Goal: Task Accomplishment & Management: Manage account settings

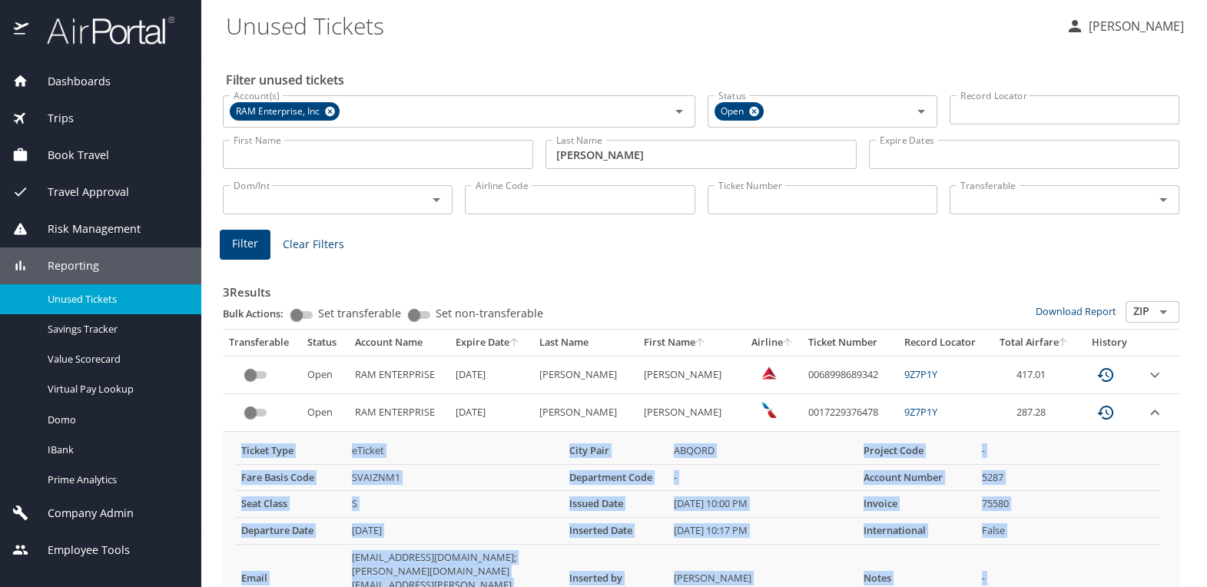
scroll to position [141, 0]
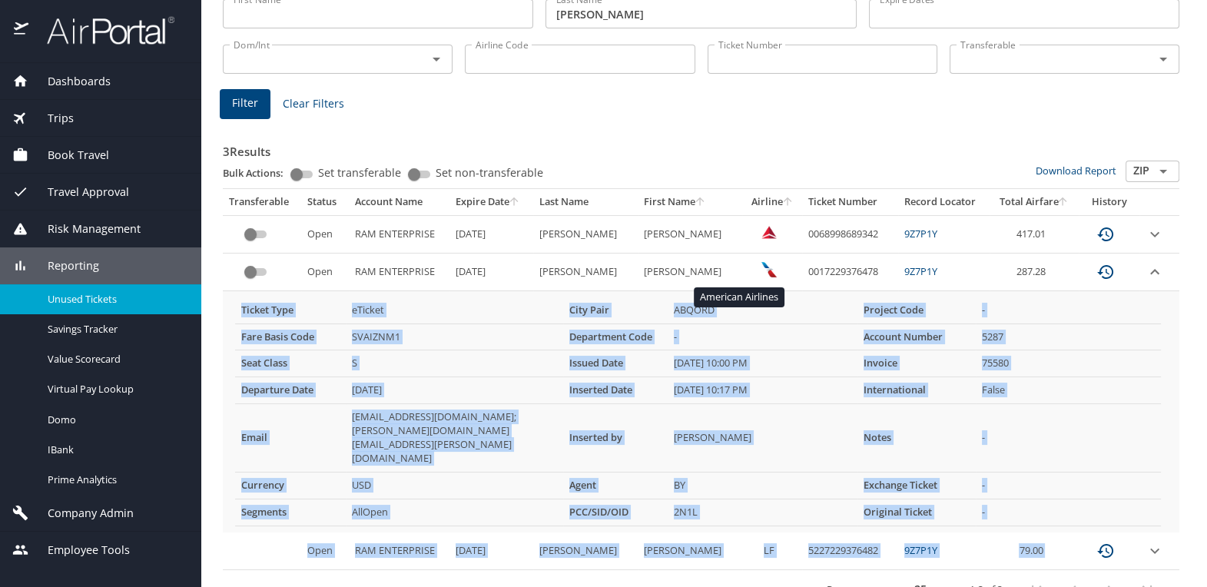
click at [762, 267] on img "custom pagination table" at bounding box center [769, 269] width 15 height 15
click at [1150, 272] on icon "expand row" at bounding box center [1154, 271] width 9 height 5
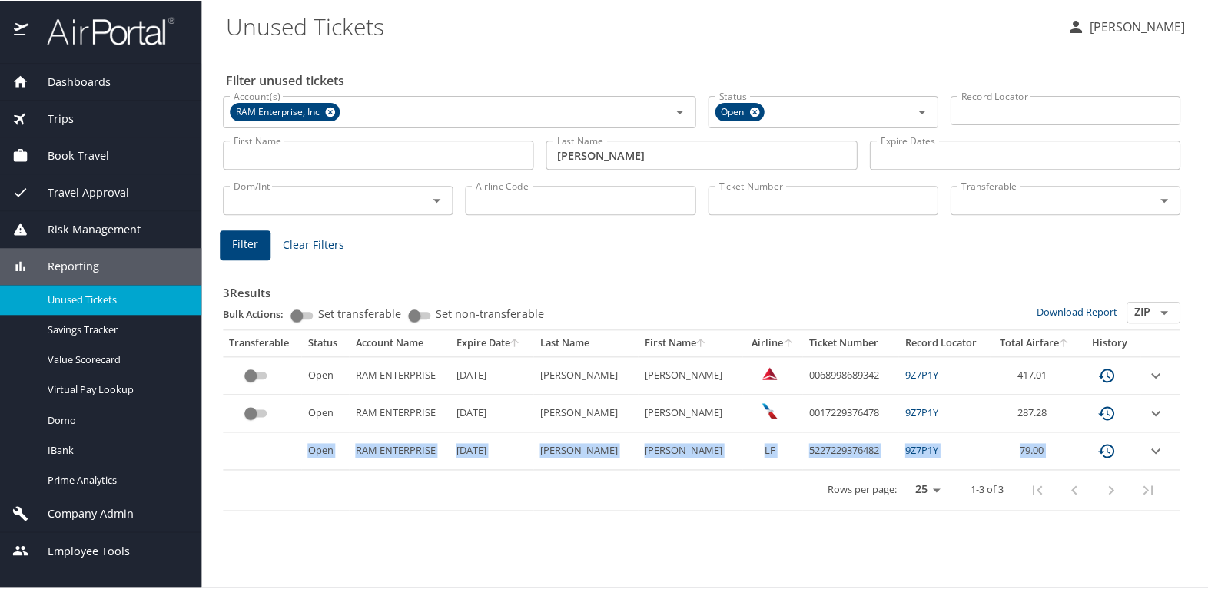
scroll to position [0, 0]
click at [1104, 413] on icon "custom pagination table" at bounding box center [1106, 413] width 16 height 14
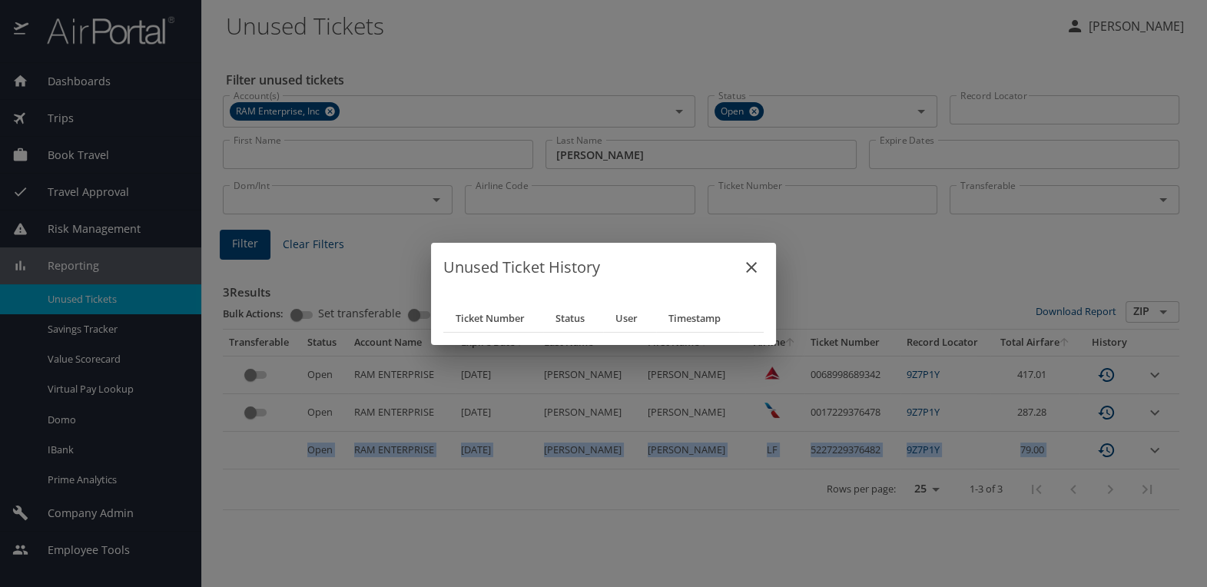
click at [758, 264] on icon "close" at bounding box center [751, 267] width 18 height 18
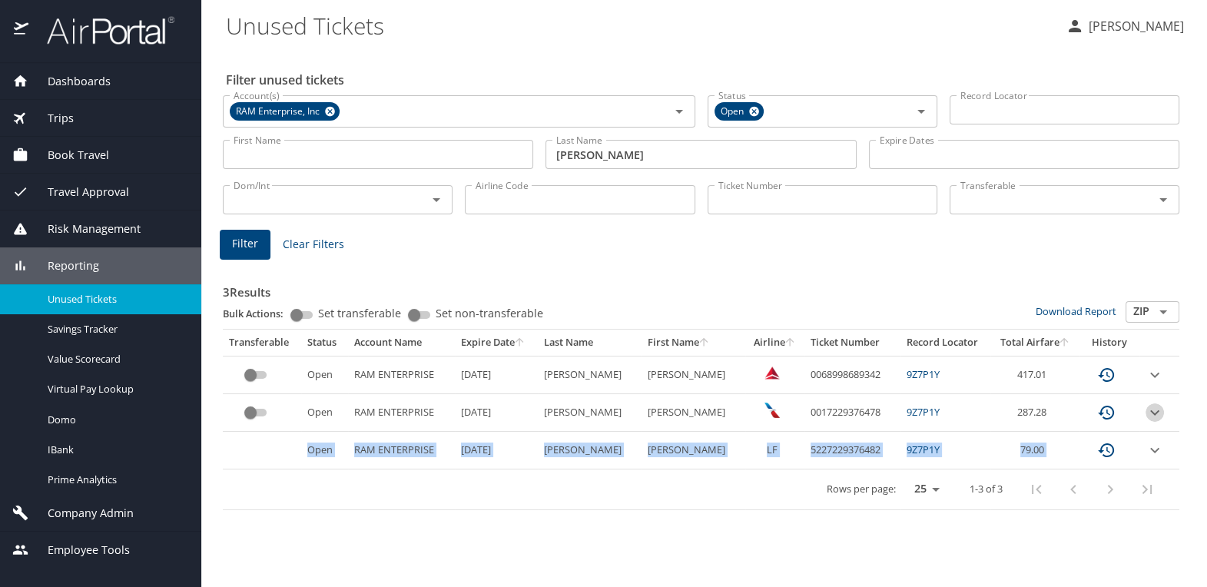
click at [1150, 410] on icon "expand row" at bounding box center [1154, 412] width 9 height 5
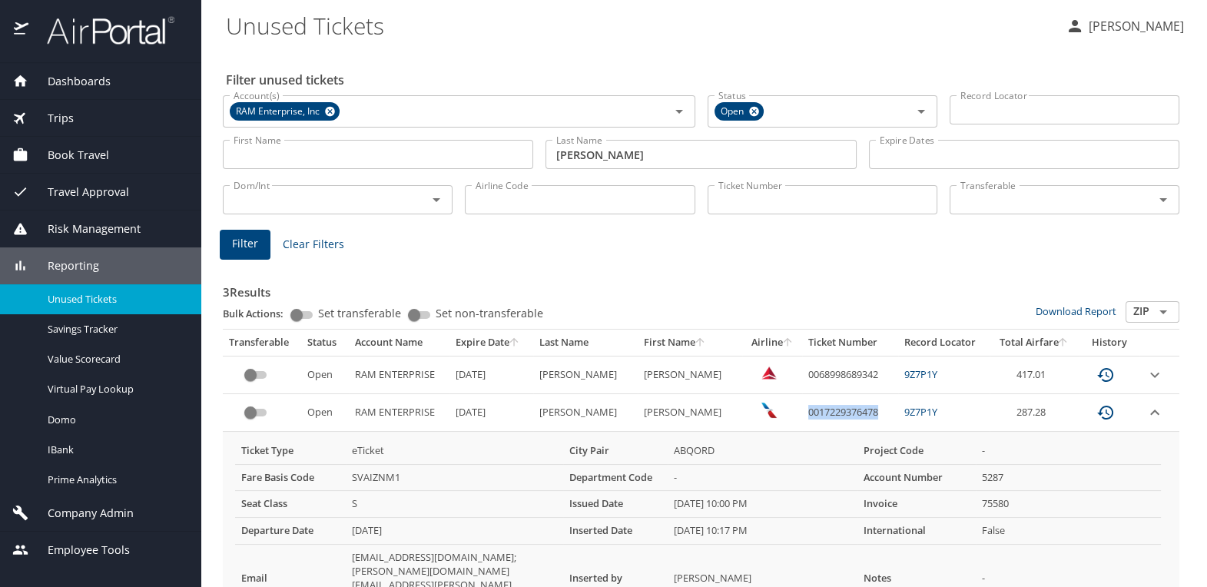
drag, startPoint x: 774, startPoint y: 410, endPoint x: 853, endPoint y: 414, distance: 79.2
click at [853, 414] on td "0017229376478" at bounding box center [850, 413] width 96 height 38
drag, startPoint x: 853, startPoint y: 414, endPoint x: 830, endPoint y: 410, distance: 23.4
copy td "0017229376478"
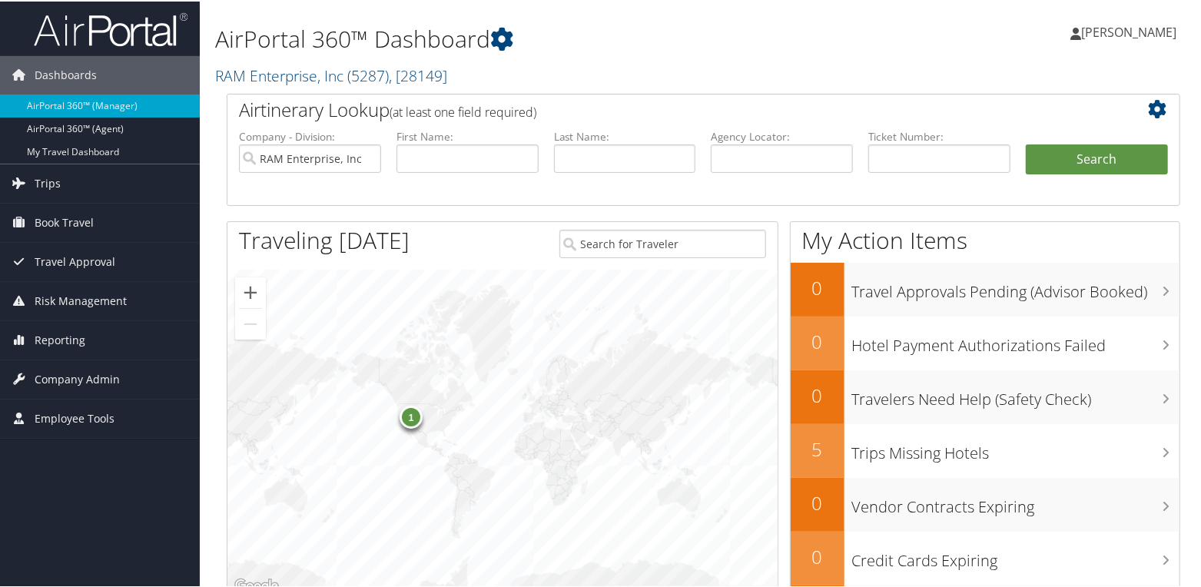
click at [493, 77] on h2 "RAM Enterprise, Inc ( 5287 ) , [ 28149 ]" at bounding box center [540, 73] width 651 height 26
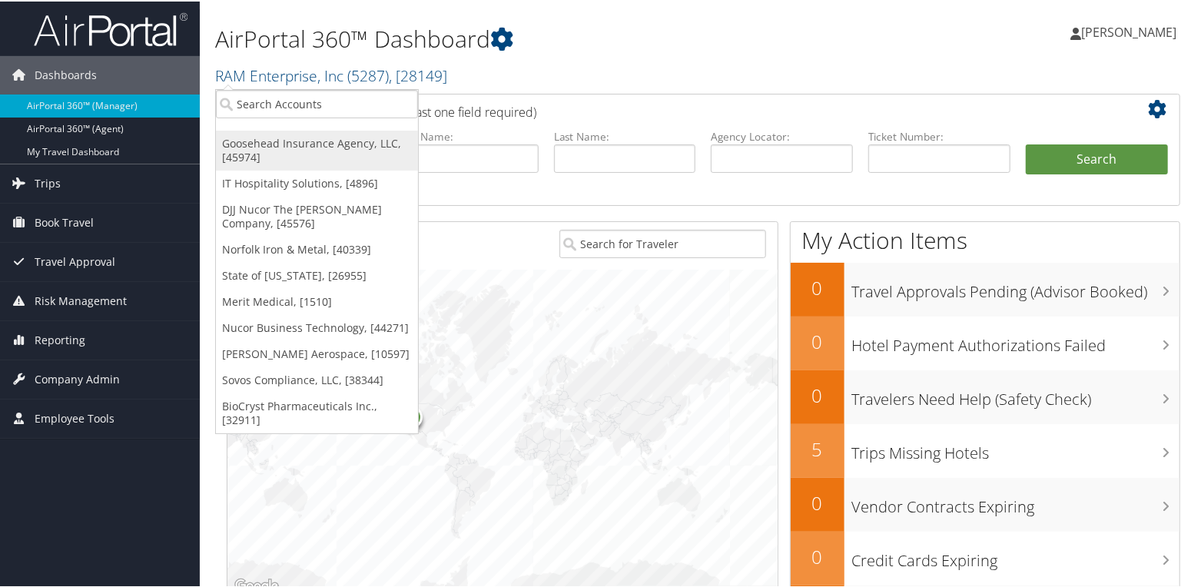
click at [284, 143] on link "Goosehead Insurance Agency, LLC, [45974]" at bounding box center [317, 149] width 202 height 40
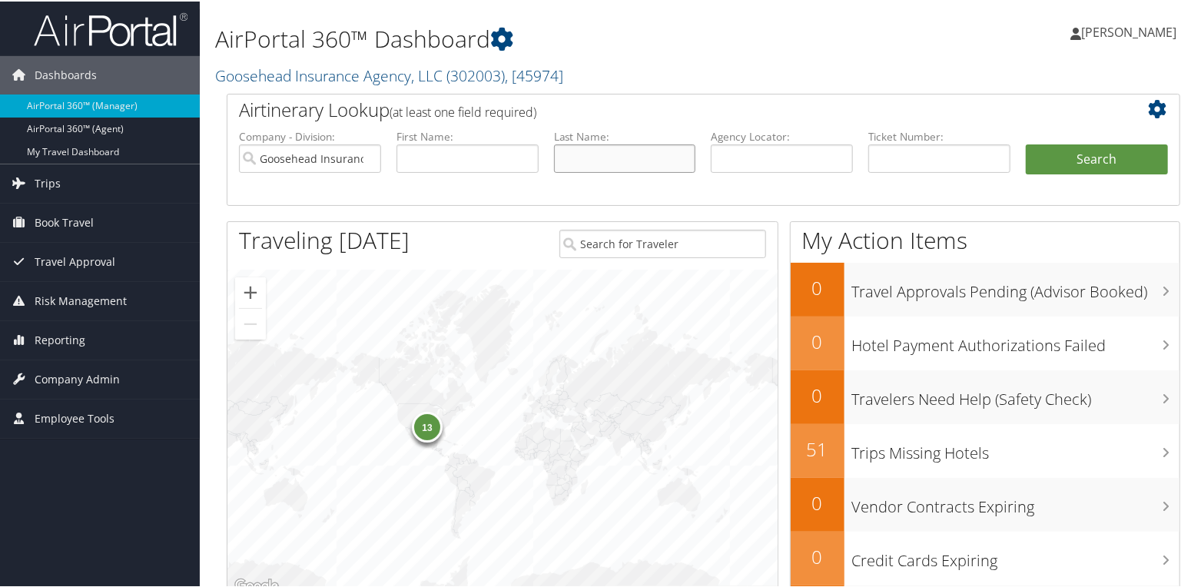
click at [586, 161] on input "text" at bounding box center [625, 157] width 142 height 28
type input "johnson"
click at [426, 157] on input "text" at bounding box center [468, 157] width 142 height 28
type input "[PERSON_NAME]"
click at [1031, 157] on button "Search" at bounding box center [1097, 158] width 142 height 31
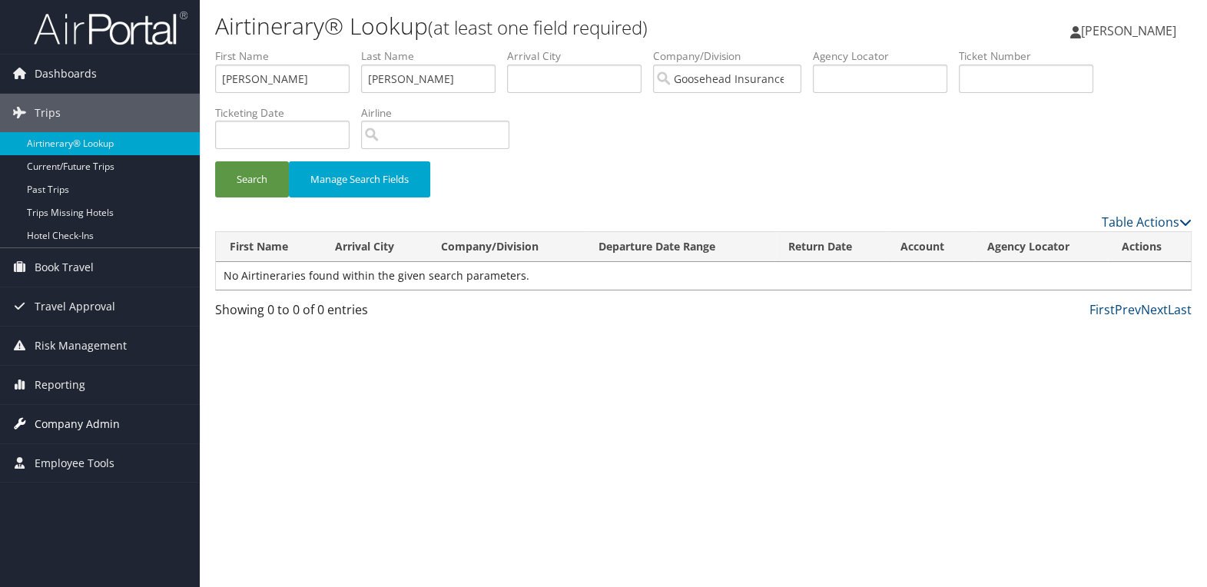
click at [61, 425] on span "Company Admin" at bounding box center [77, 424] width 85 height 38
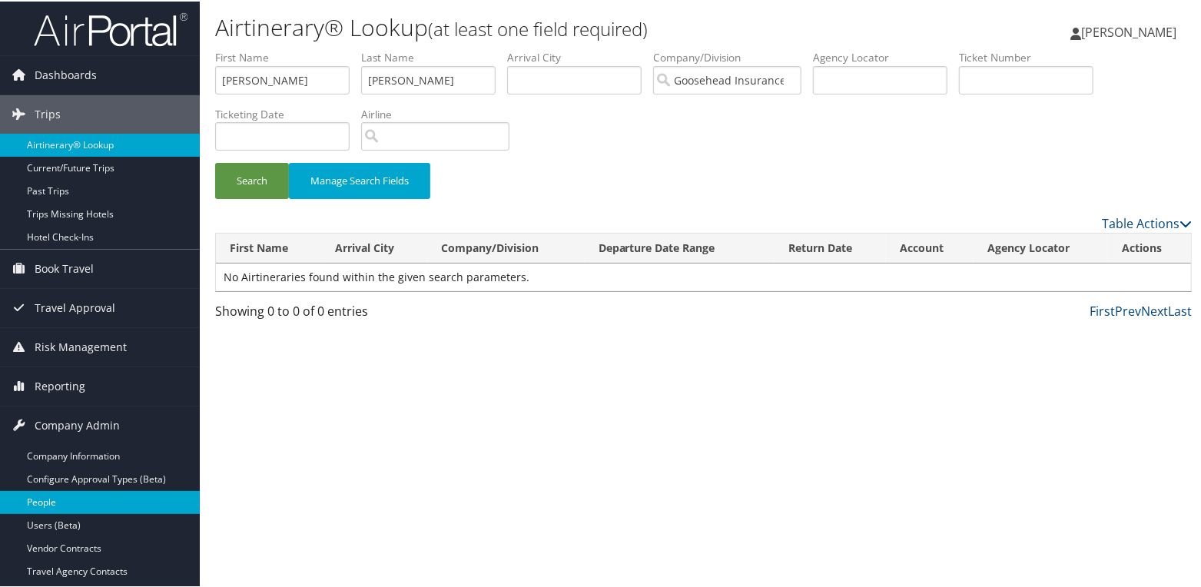
click at [61, 499] on link "People" at bounding box center [100, 501] width 200 height 23
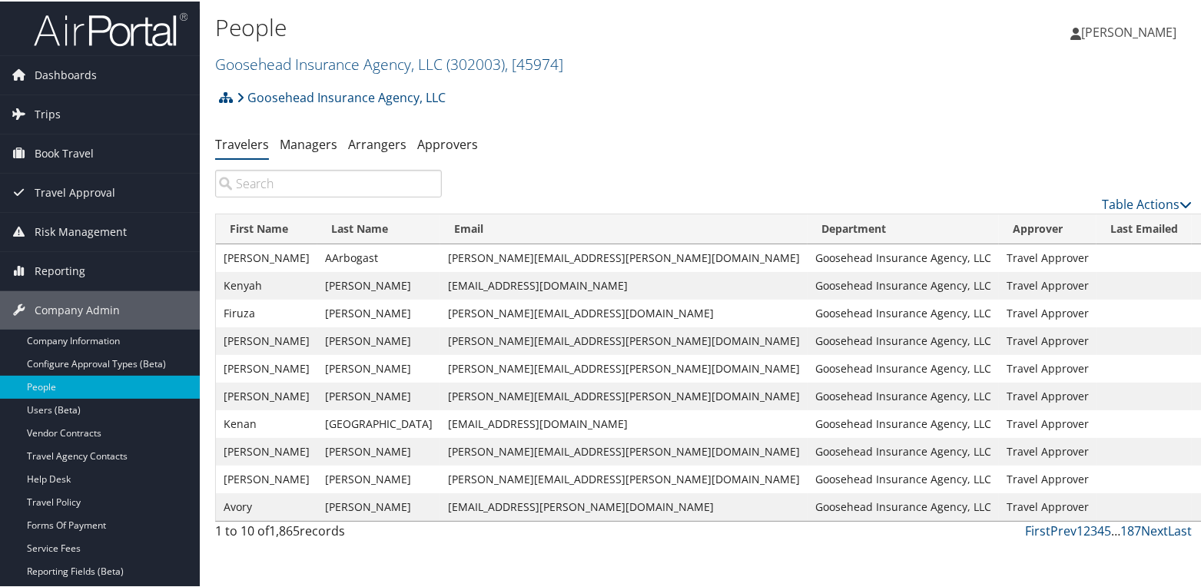
click at [291, 184] on input "search" at bounding box center [328, 182] width 227 height 28
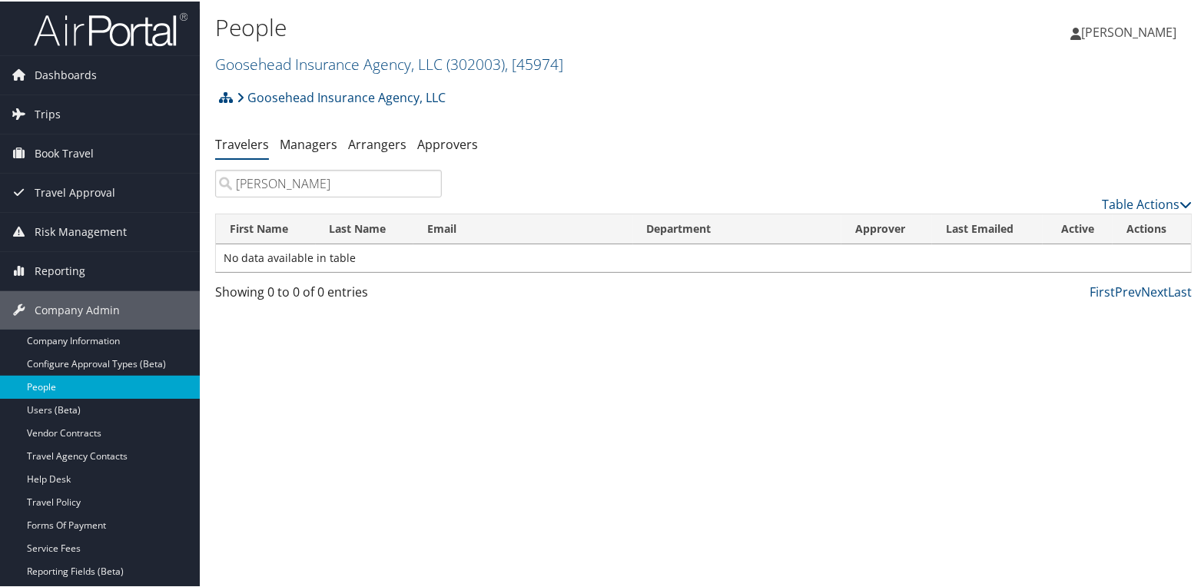
type input "[PERSON_NAME]"
click at [85, 387] on link "People" at bounding box center [100, 385] width 200 height 23
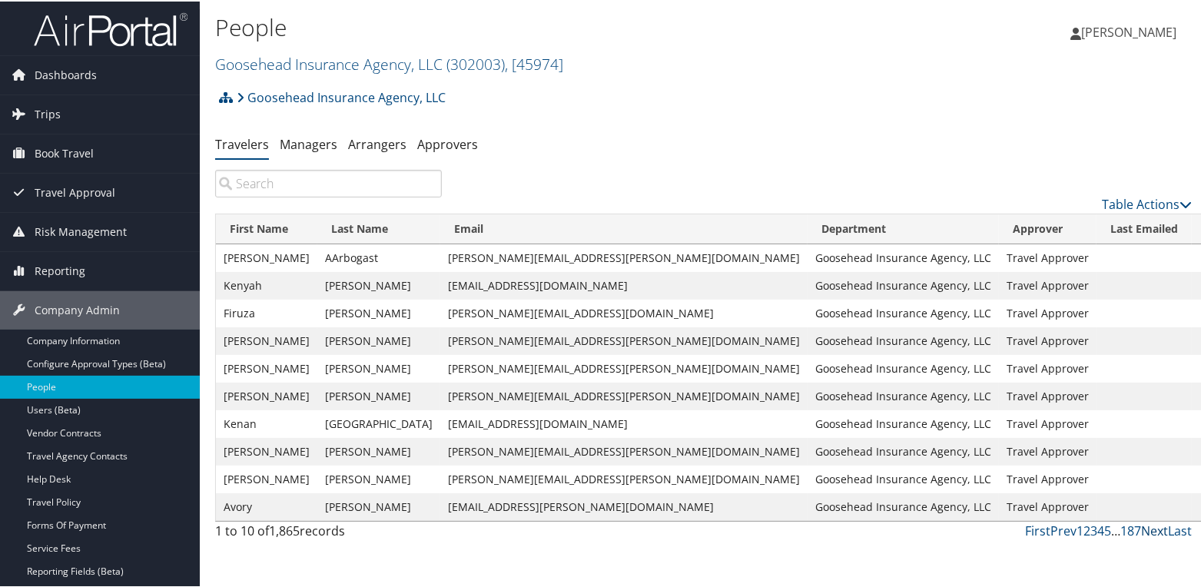
click at [1141, 529] on link "Next" at bounding box center [1154, 529] width 27 height 17
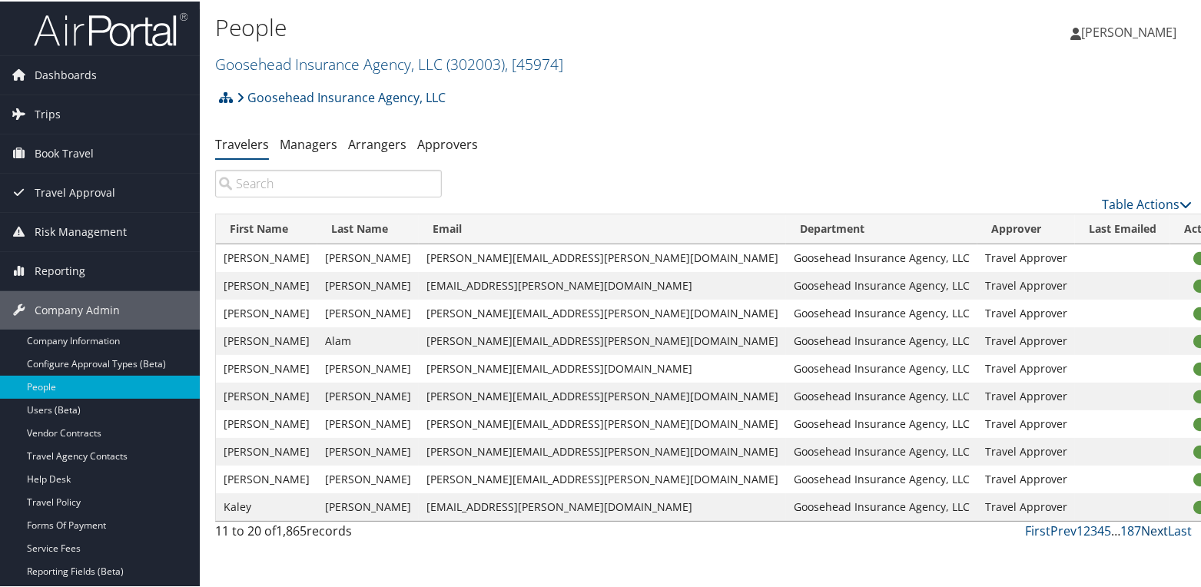
click at [1141, 529] on link "Next" at bounding box center [1154, 529] width 27 height 17
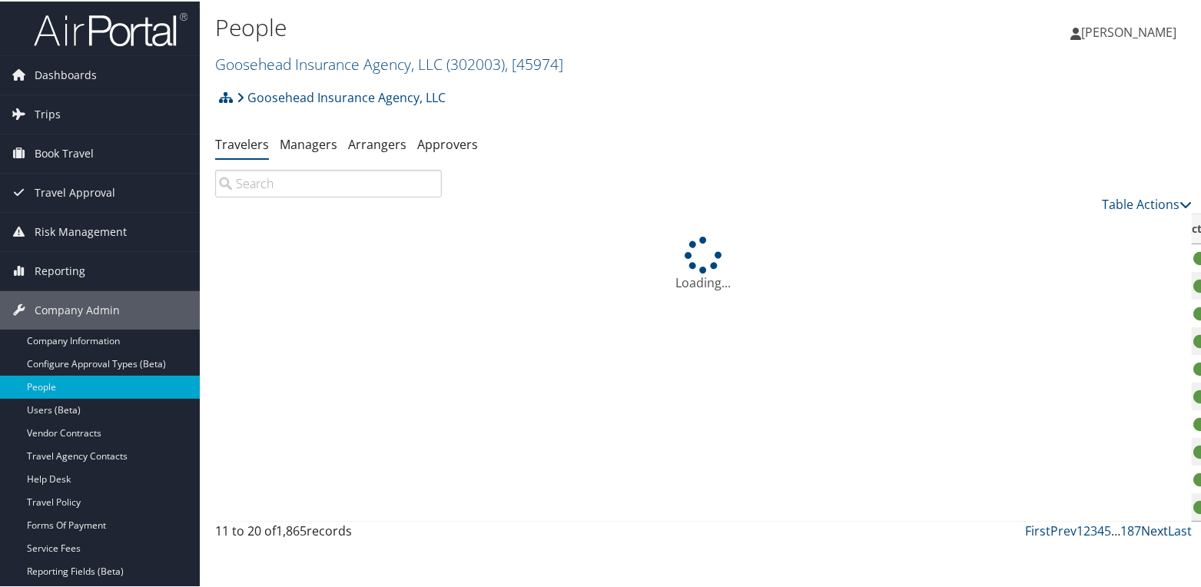
click at [1141, 529] on link "Next" at bounding box center [1154, 529] width 27 height 17
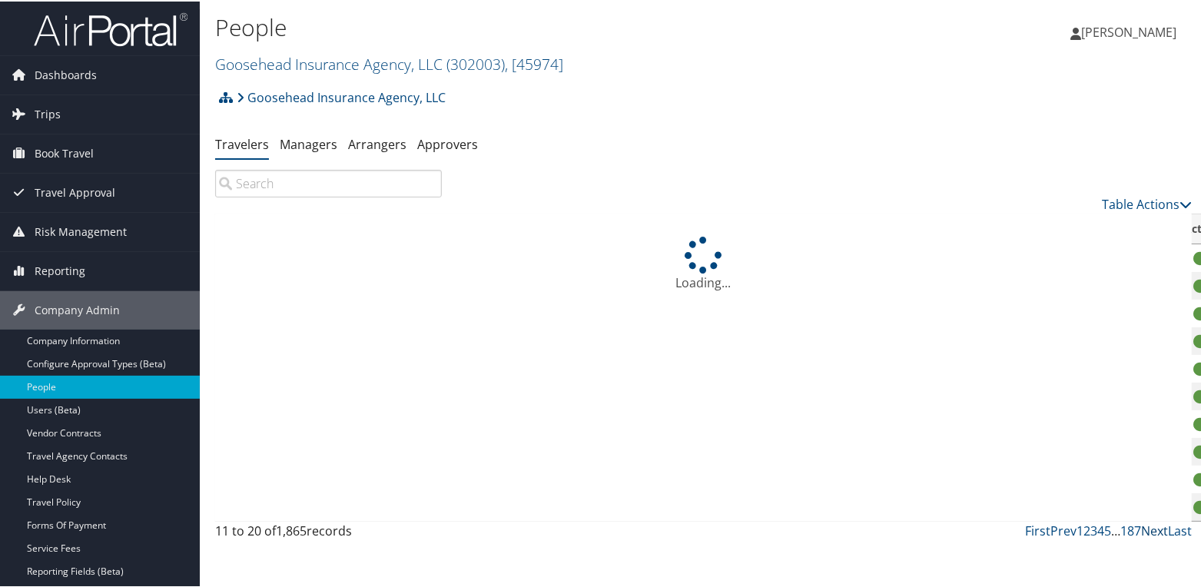
click at [1141, 529] on link "Next" at bounding box center [1154, 529] width 27 height 17
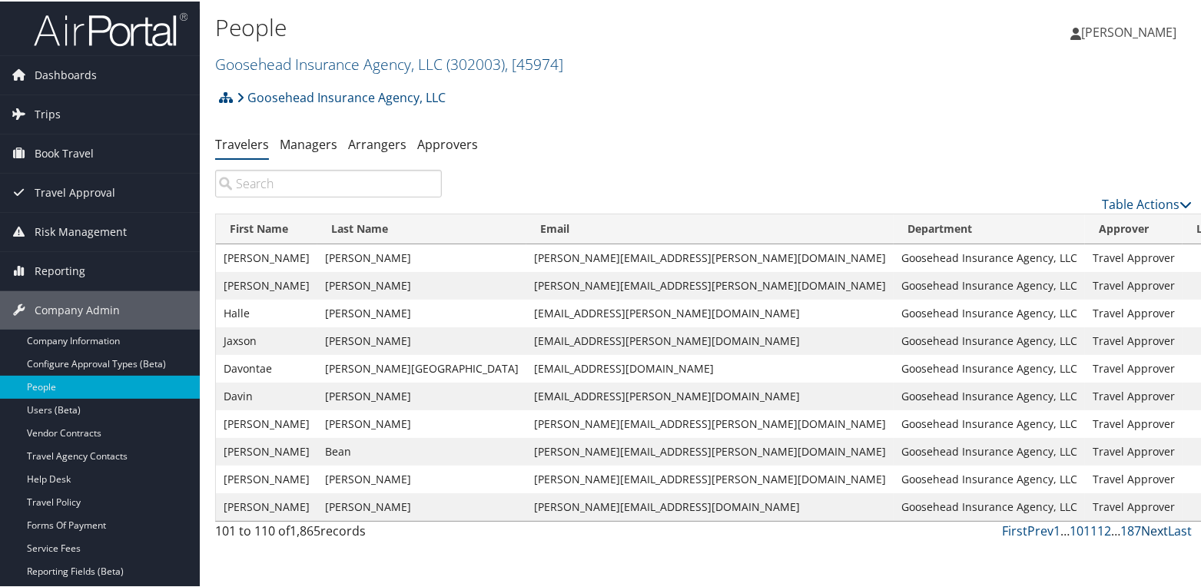
click at [1141, 529] on link "Next" at bounding box center [1154, 529] width 27 height 17
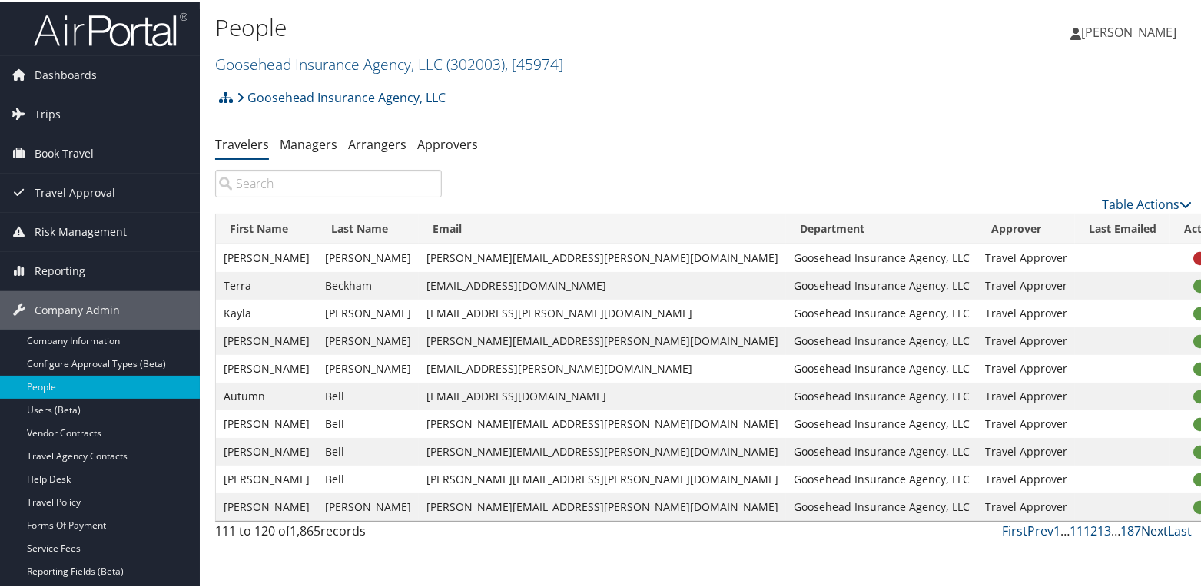
click at [1141, 529] on link "Next" at bounding box center [1154, 529] width 27 height 17
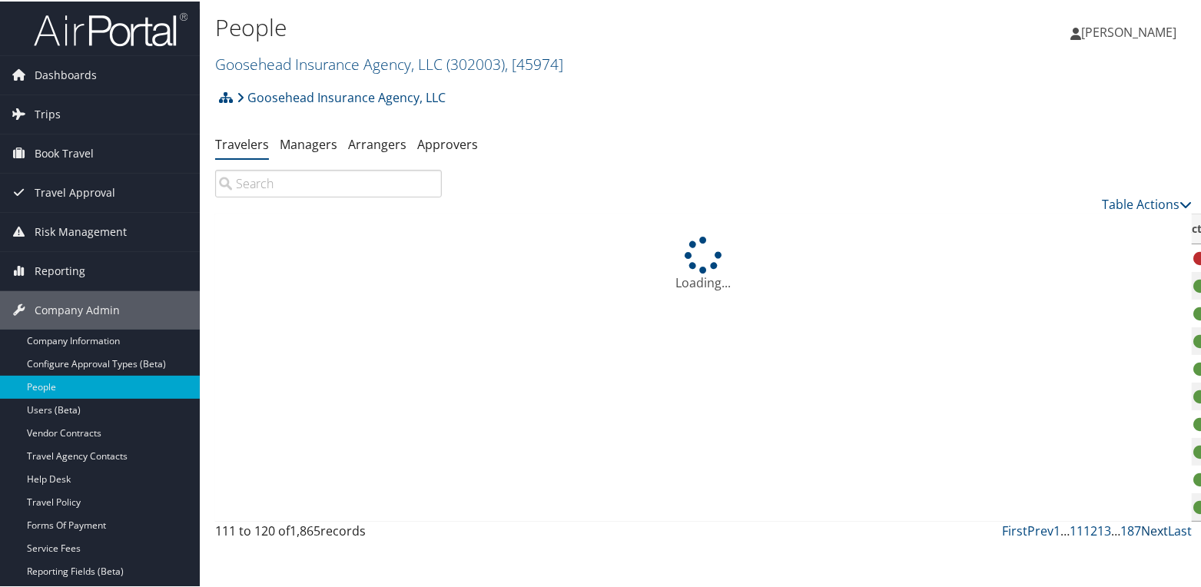
click at [1141, 529] on link "Next" at bounding box center [1154, 529] width 27 height 17
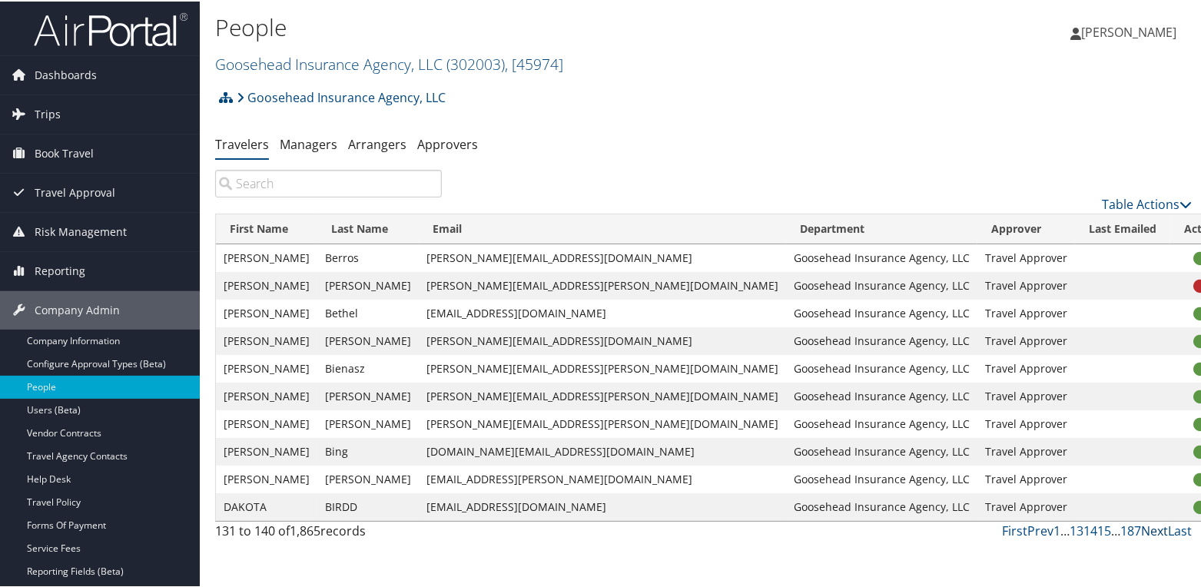
click at [1141, 529] on link "Next" at bounding box center [1154, 529] width 27 height 17
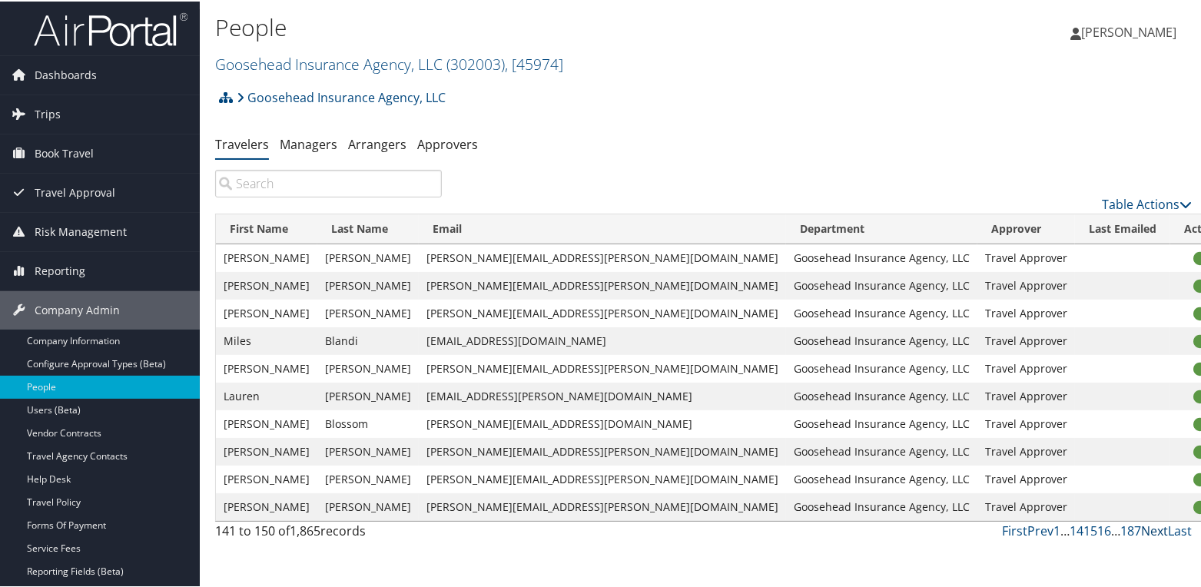
click at [1141, 529] on link "Next" at bounding box center [1154, 529] width 27 height 17
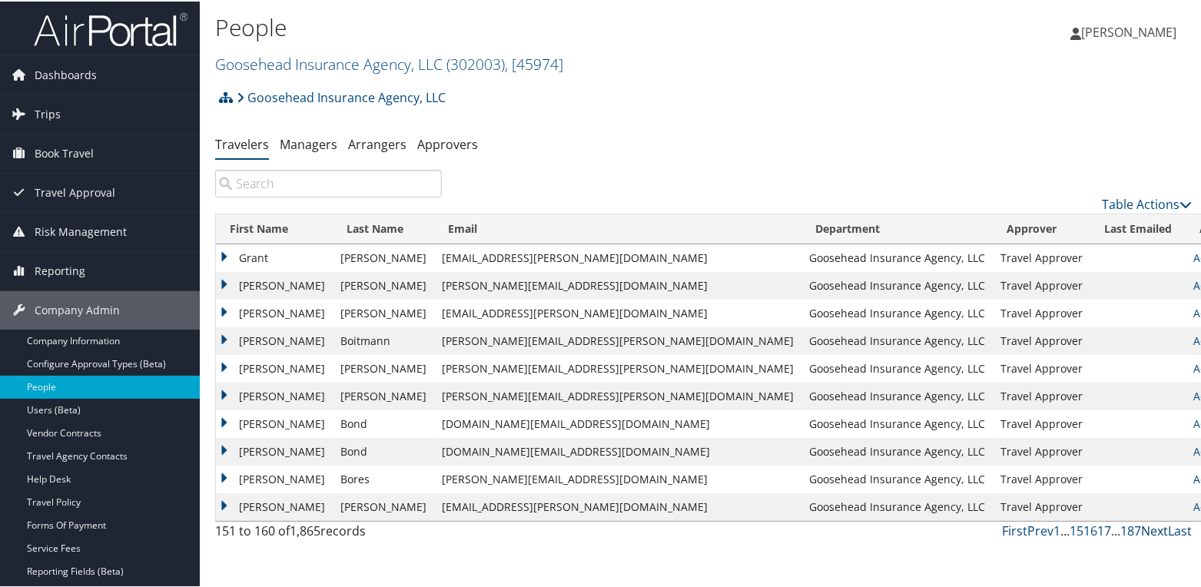
click at [1141, 529] on link "Next" at bounding box center [1154, 529] width 27 height 17
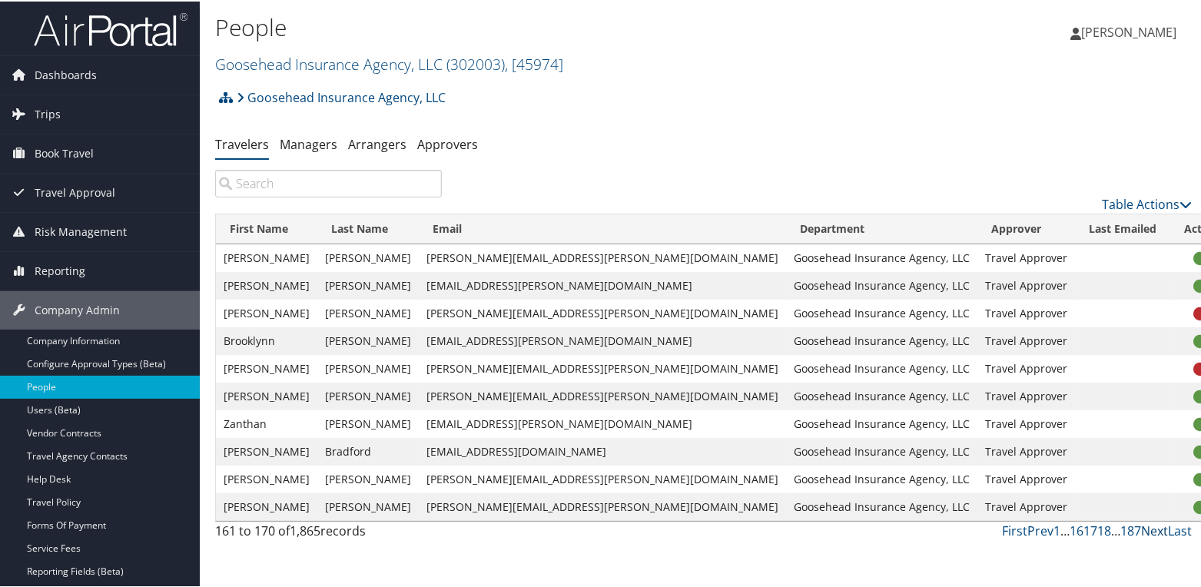
click at [1141, 529] on link "Next" at bounding box center [1154, 529] width 27 height 17
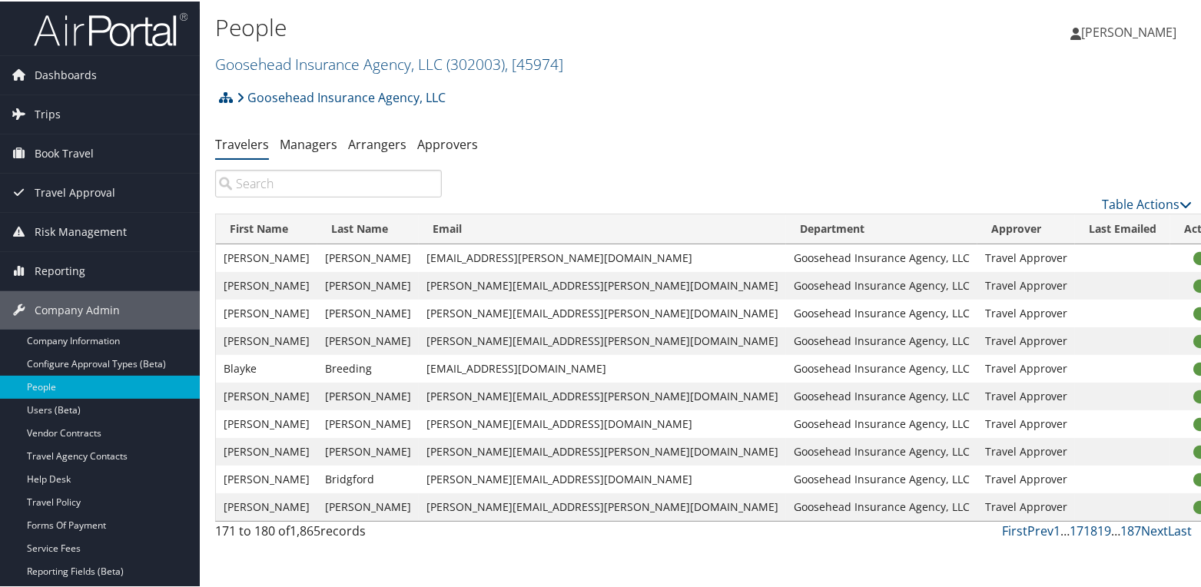
click at [247, 180] on input "search" at bounding box center [328, 182] width 227 height 28
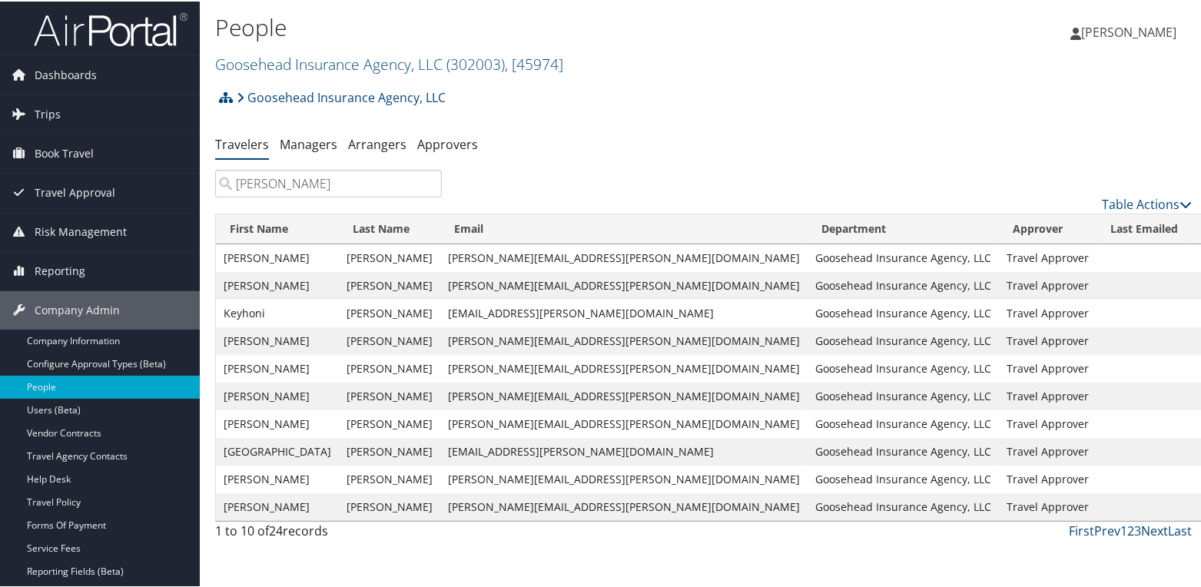
type input "johnson"
click at [1150, 525] on link "Next" at bounding box center [1154, 529] width 27 height 17
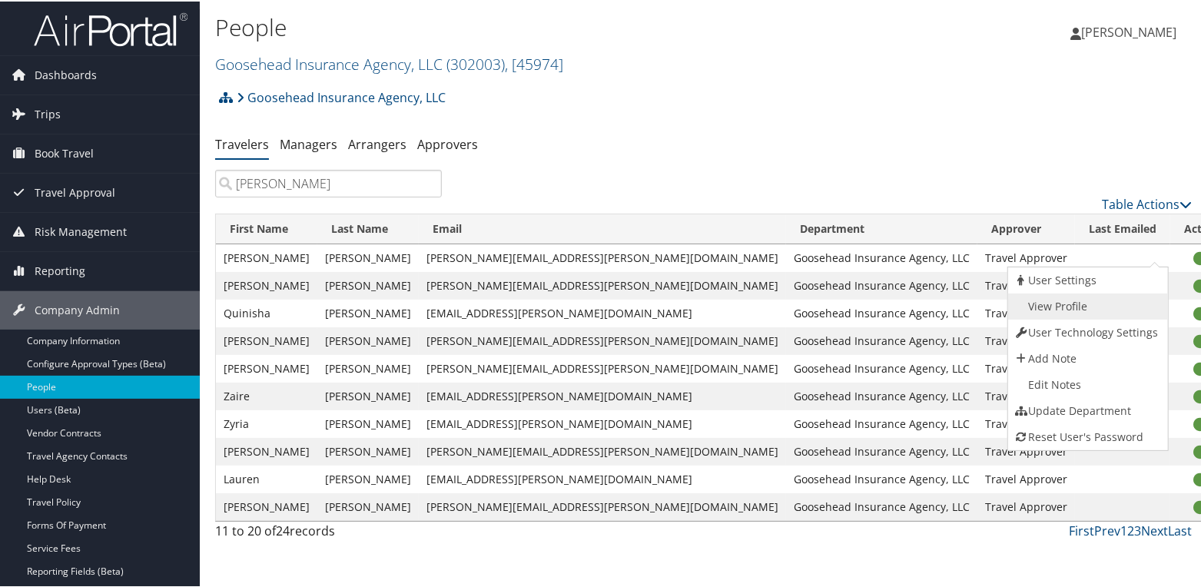
click at [1080, 306] on link "View Profile" at bounding box center [1086, 305] width 156 height 26
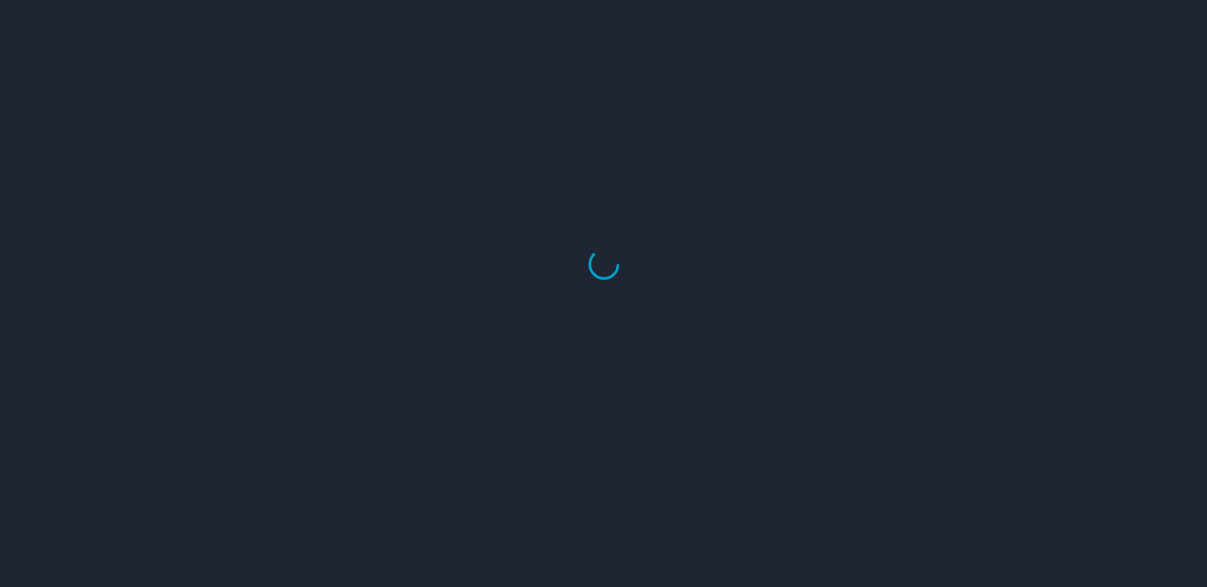
select select "US"
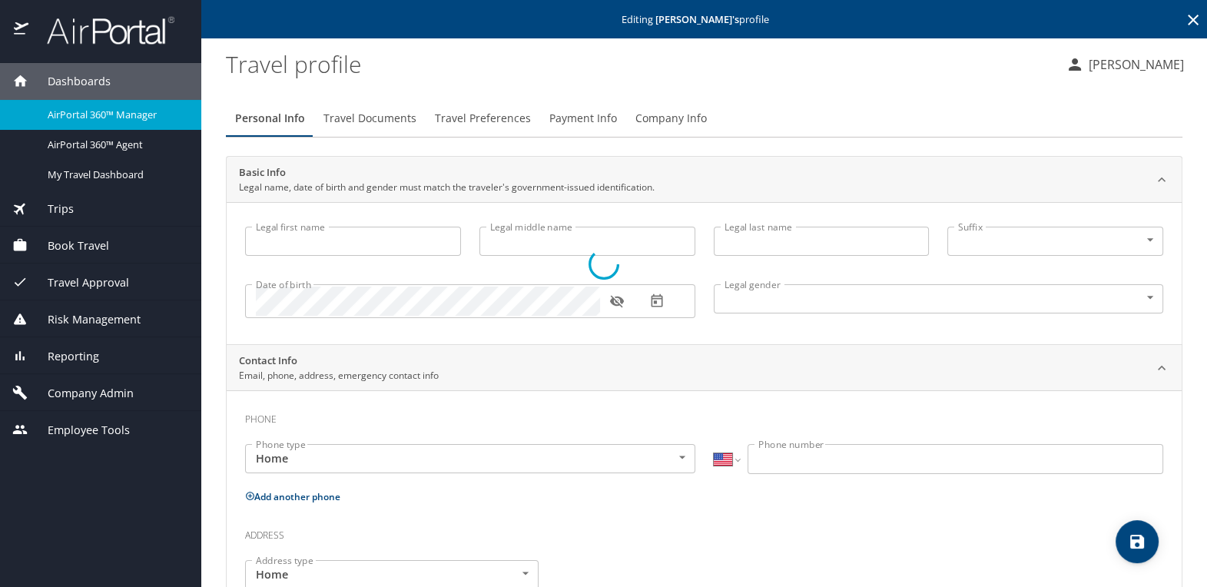
type input "[PERSON_NAME]"
type input "[DEMOGRAPHIC_DATA]"
type input "[GEOGRAPHIC_DATA]"
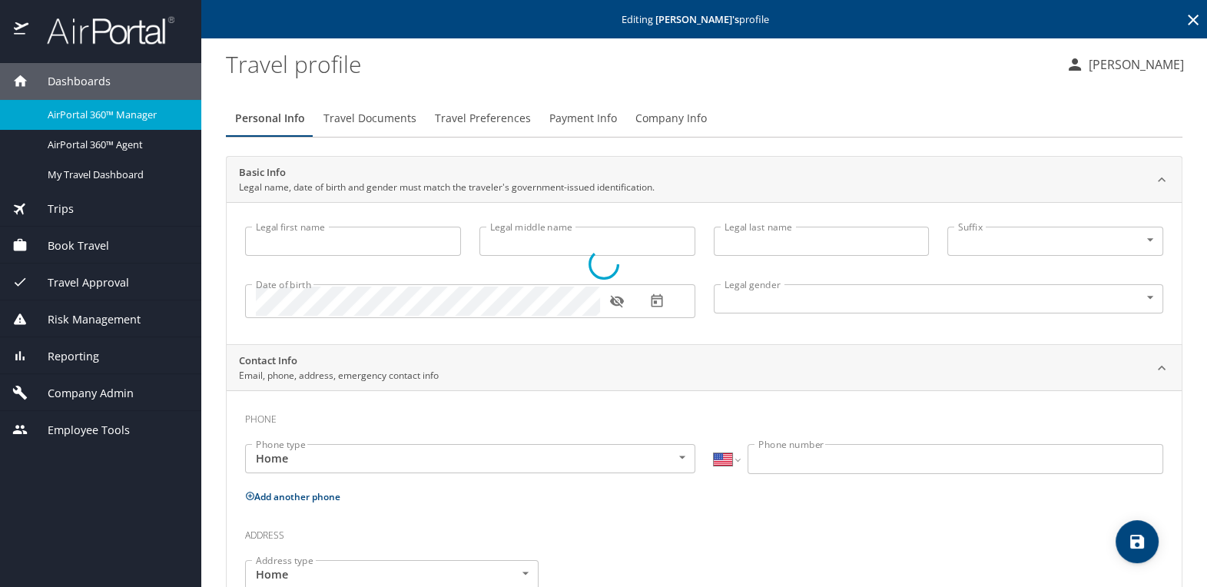
type input "Jordan"
type input "[PHONE_NUMBER]"
select select "US"
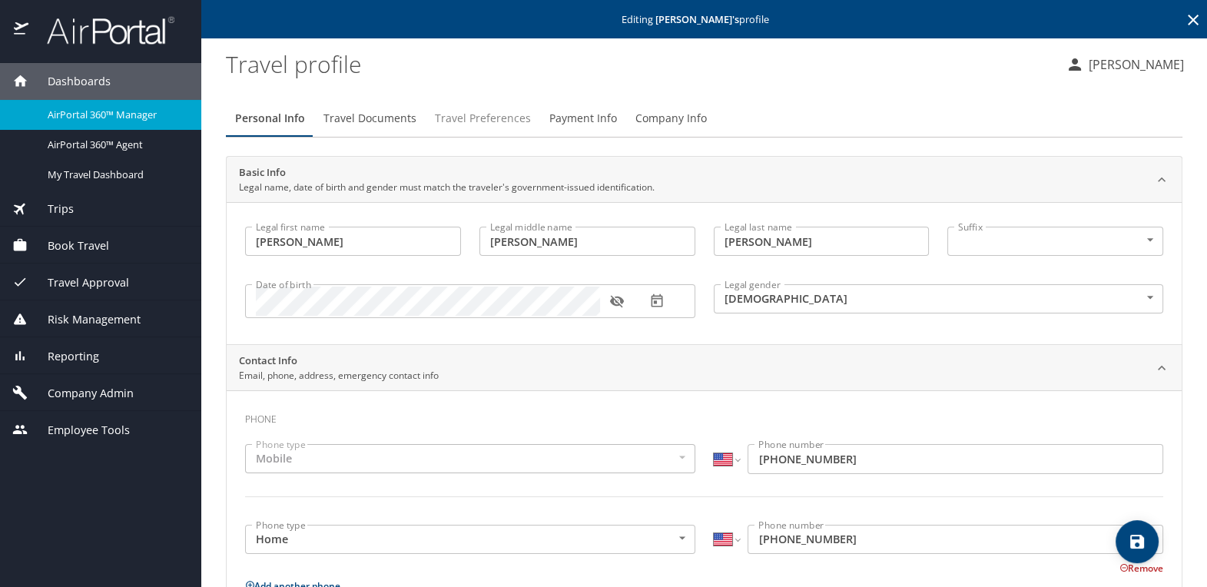
click at [487, 121] on span "Travel Preferences" at bounding box center [483, 118] width 96 height 19
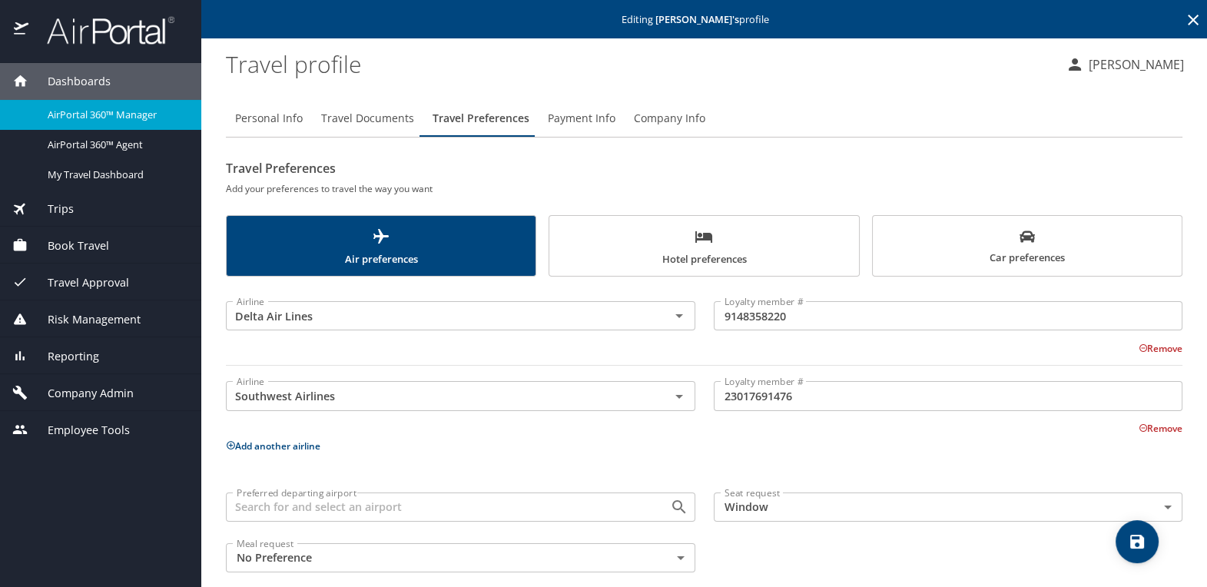
scroll to position [18, 0]
